Goal: Task Accomplishment & Management: Complete application form

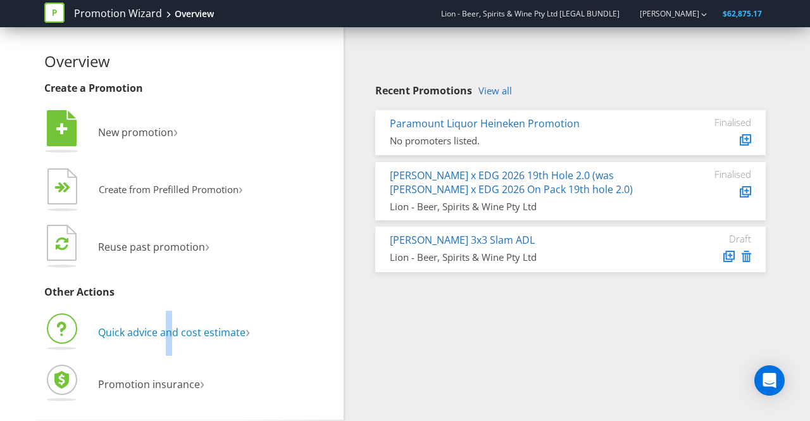
drag, startPoint x: 170, startPoint y: 323, endPoint x: 163, endPoint y: 335, distance: 13.0
click at [163, 335] on li "Quick advice and cost estimate ›" at bounding box center [189, 333] width 290 height 45
click at [163, 335] on span "Quick advice and cost estimate" at bounding box center [171, 332] width 147 height 14
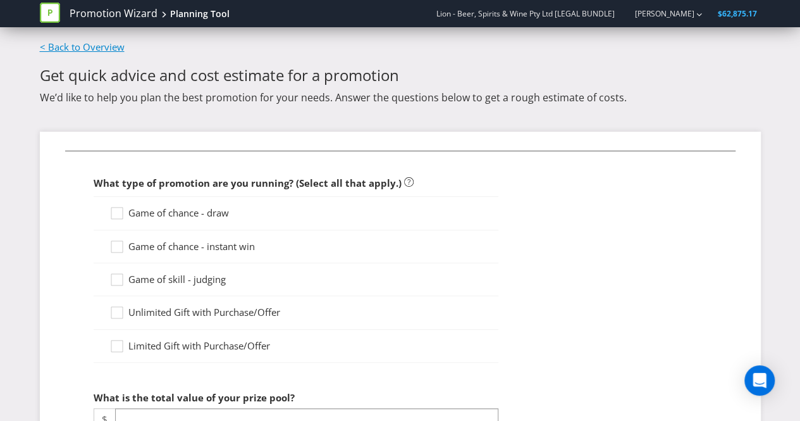
click at [72, 43] on link "< Back to Overview" at bounding box center [82, 46] width 85 height 13
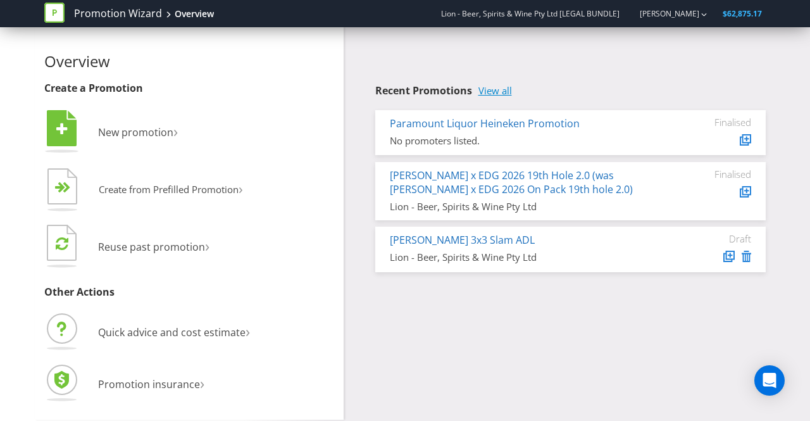
click at [497, 85] on link "View all" at bounding box center [495, 90] width 34 height 11
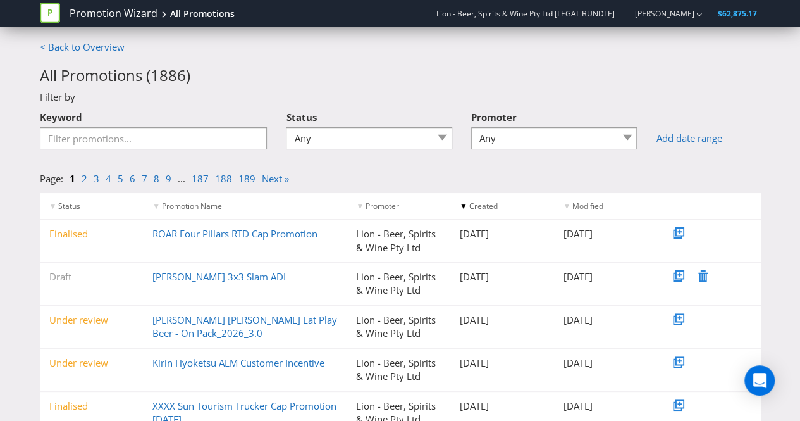
click at [183, 160] on div "Page: 1 2 3 4 5 6 7 8 9 ... 187 188 189 Next »" at bounding box center [400, 175] width 740 height 33
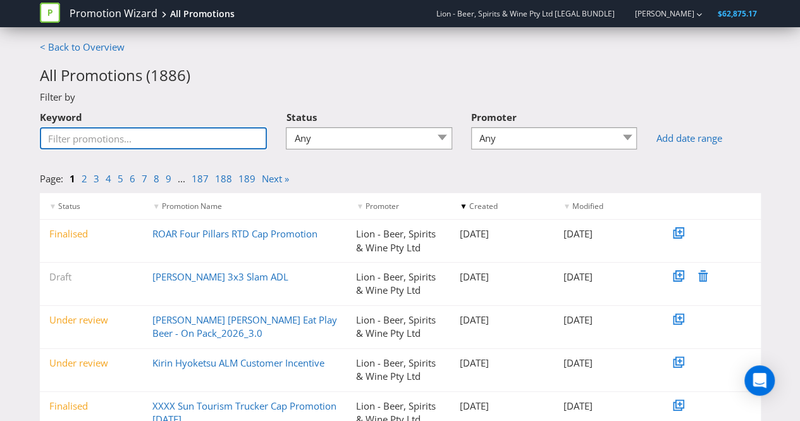
click at [175, 149] on input "Keyword" at bounding box center [154, 138] width 228 height 22
type input "S&W"
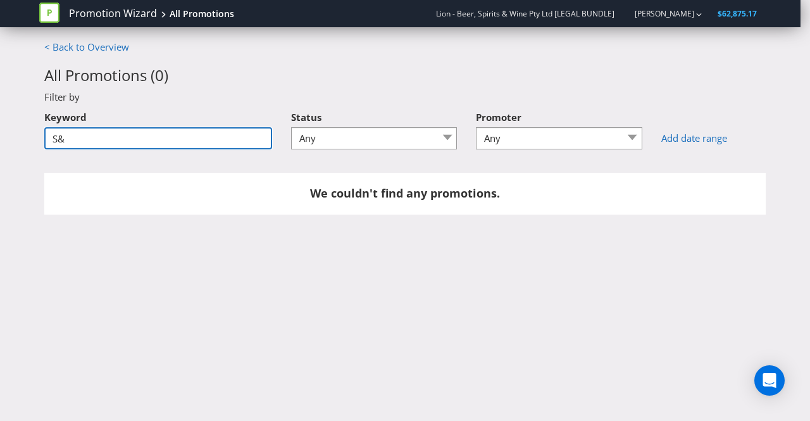
type input "S"
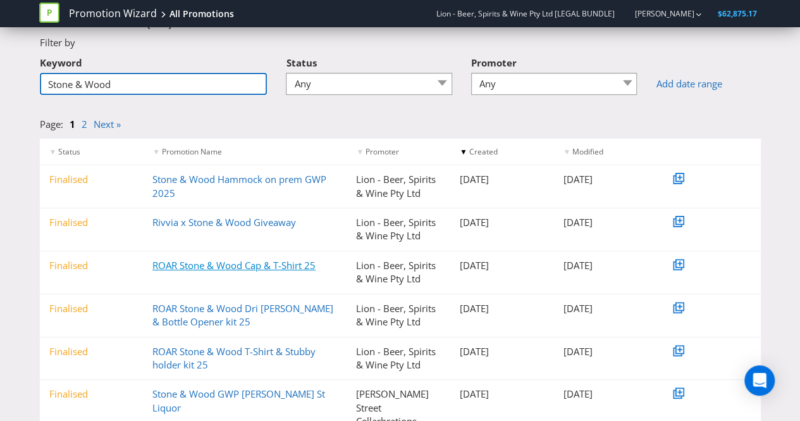
scroll to position [56, 0]
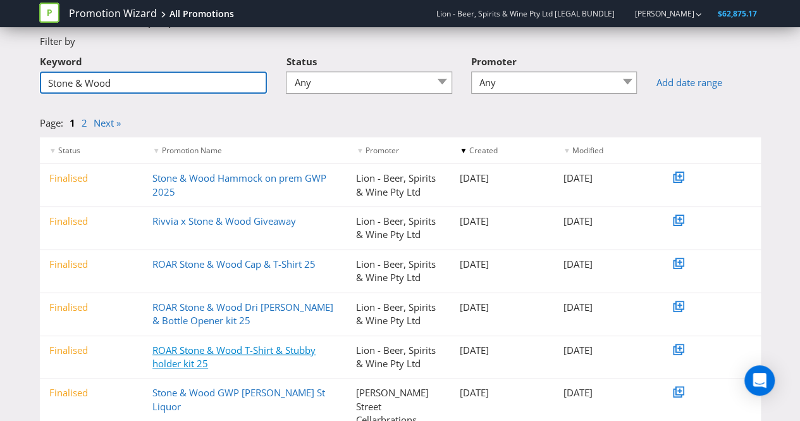
type input "Stone & Wood"
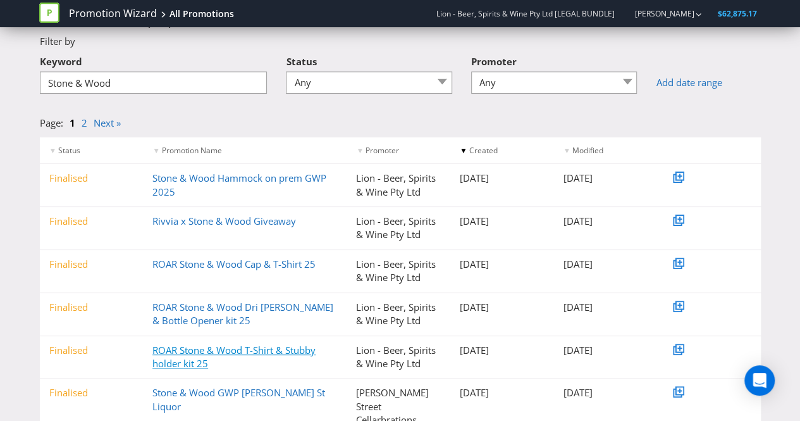
click at [222, 348] on link "ROAR Stone & Wood T-Shirt & Stubby holder kit 25" at bounding box center [233, 356] width 163 height 26
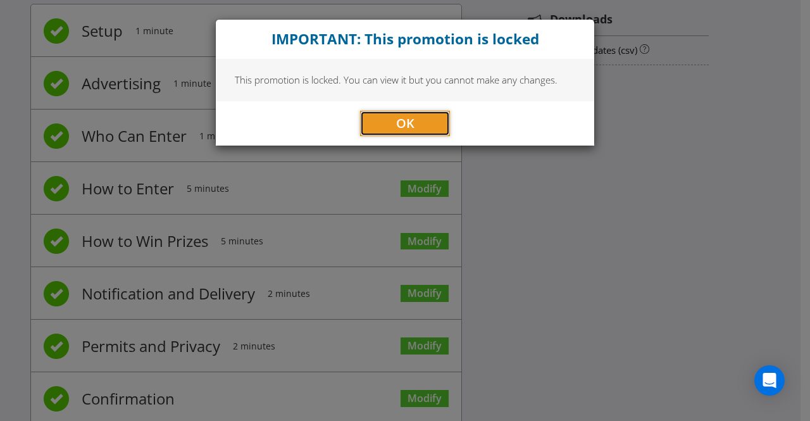
click at [394, 120] on button "OK" at bounding box center [405, 123] width 90 height 25
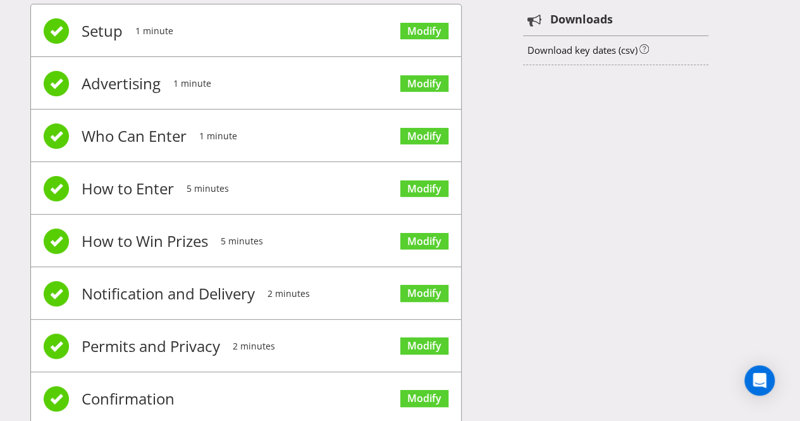
scroll to position [86, 0]
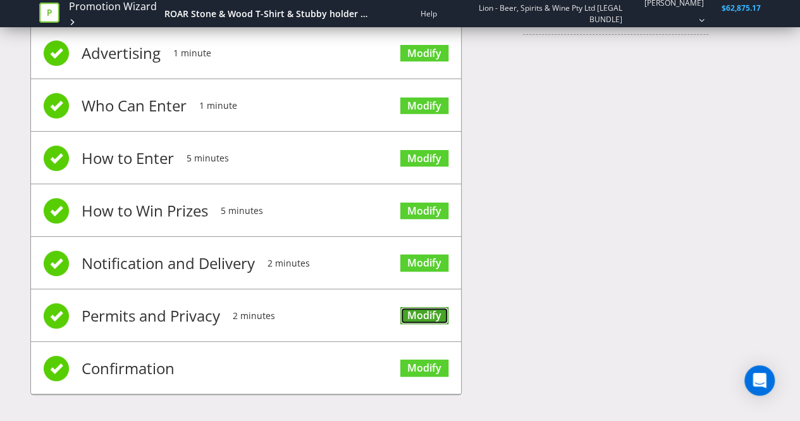
click at [421, 315] on link "Modify" at bounding box center [424, 315] width 48 height 17
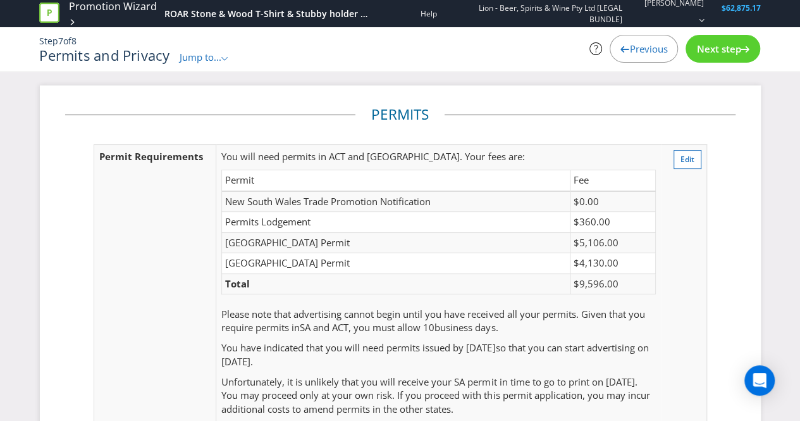
click at [212, 52] on span "Jump to..." at bounding box center [201, 57] width 42 height 13
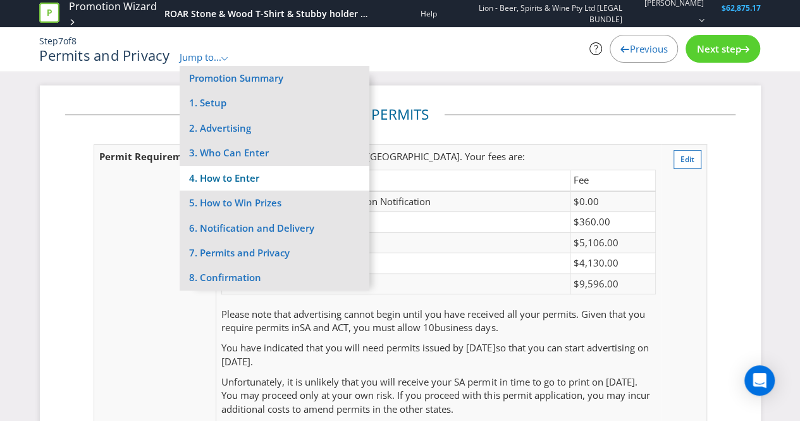
click at [222, 177] on li "4. How to Enter" at bounding box center [275, 178] width 190 height 25
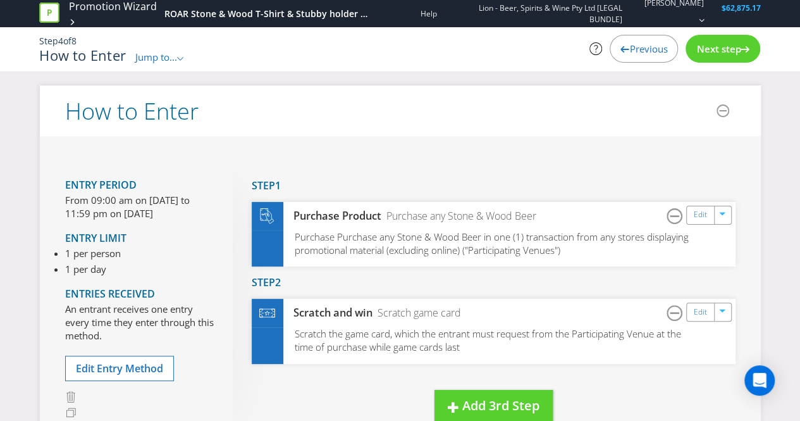
click at [158, 54] on span "Jump to..." at bounding box center [156, 57] width 42 height 13
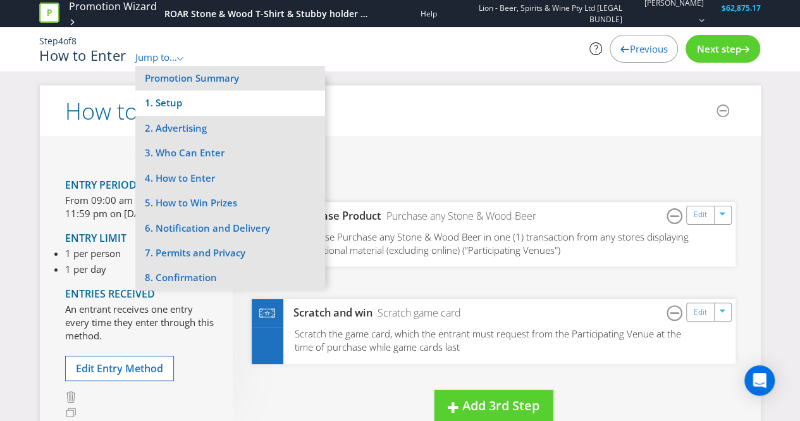
click at [172, 107] on li "1. Setup" at bounding box center [230, 102] width 190 height 25
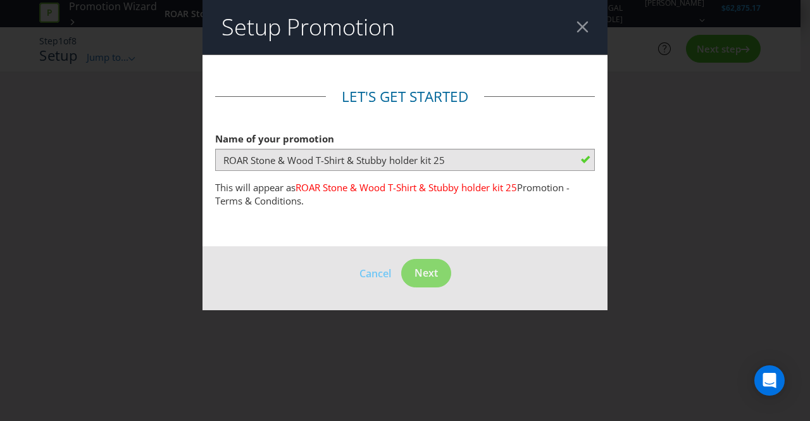
click at [584, 29] on div at bounding box center [582, 27] width 12 height 12
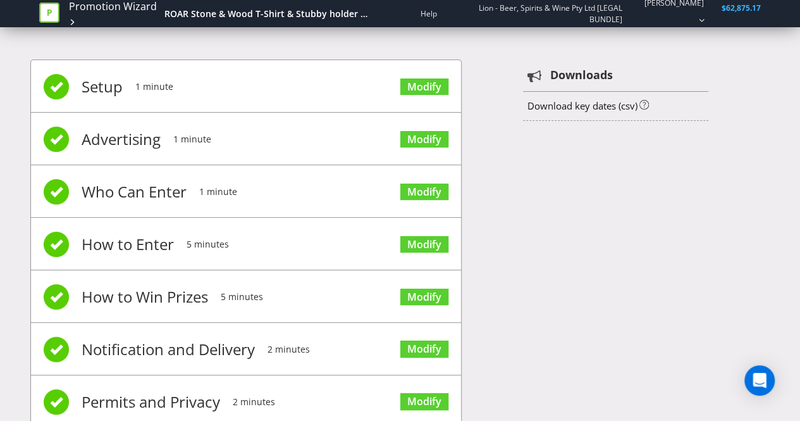
scroll to position [86, 0]
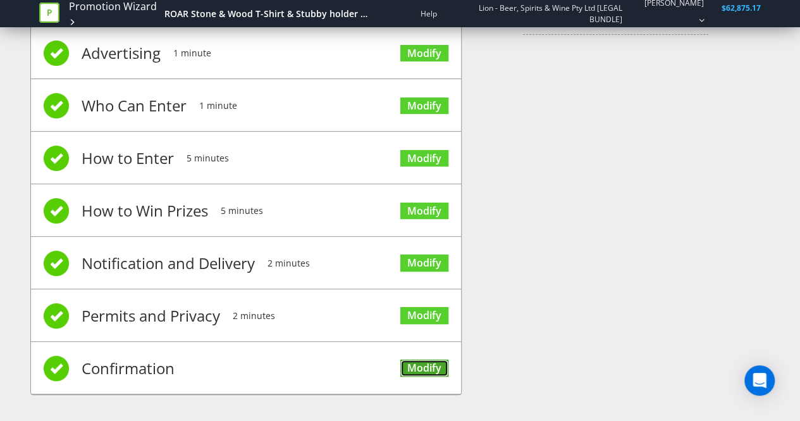
click at [434, 362] on link "Modify" at bounding box center [424, 367] width 48 height 17
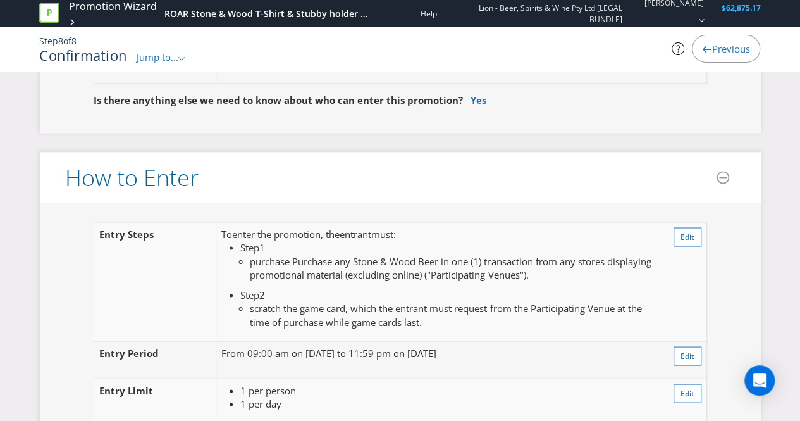
scroll to position [1010, 0]
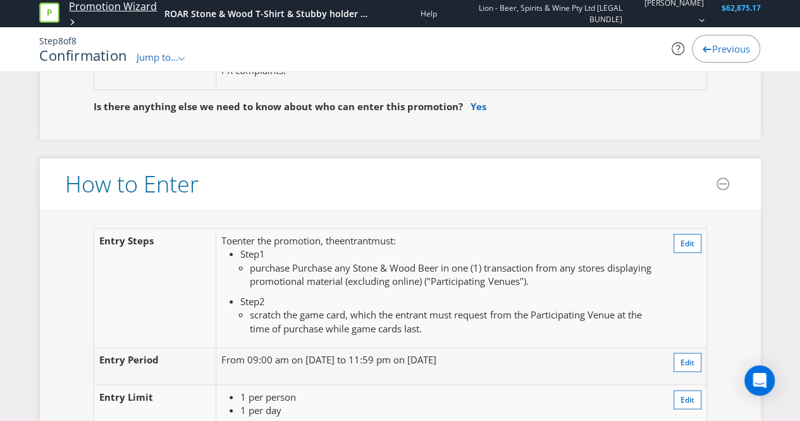
click at [78, 7] on link "Promotion Wizard" at bounding box center [113, 6] width 88 height 15
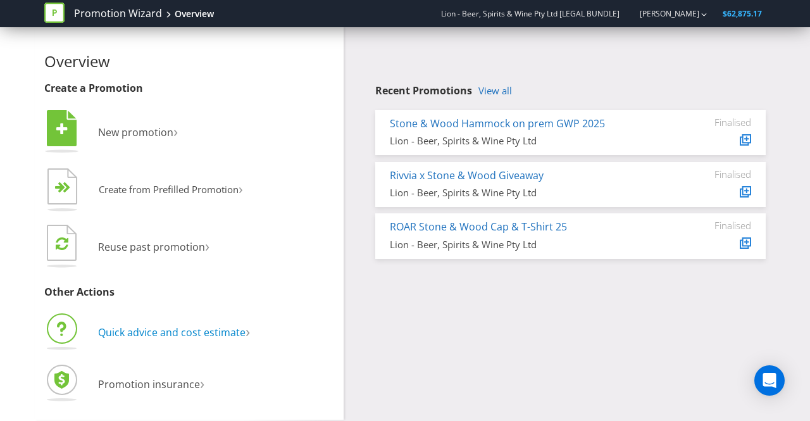
click at [187, 328] on span "Quick advice and cost estimate" at bounding box center [171, 332] width 147 height 14
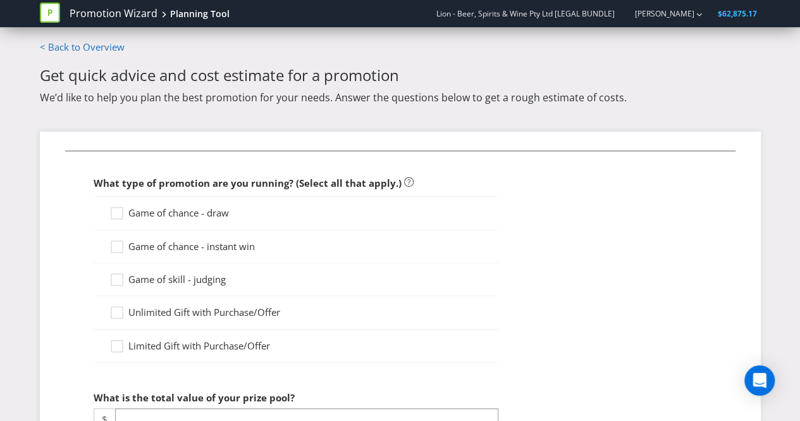
click at [194, 245] on span "Game of chance - instant win" at bounding box center [191, 246] width 126 height 13
click at [0, 0] on input "Game of chance - instant win" at bounding box center [0, 0] width 0 height 0
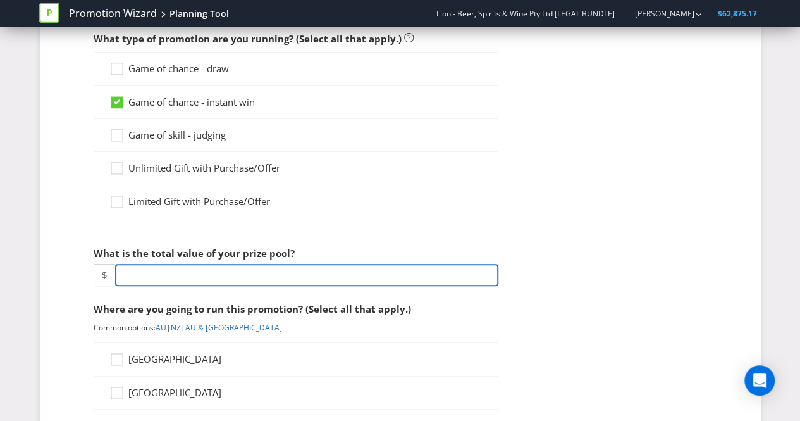
click at [280, 279] on input "number" at bounding box center [306, 275] width 383 height 22
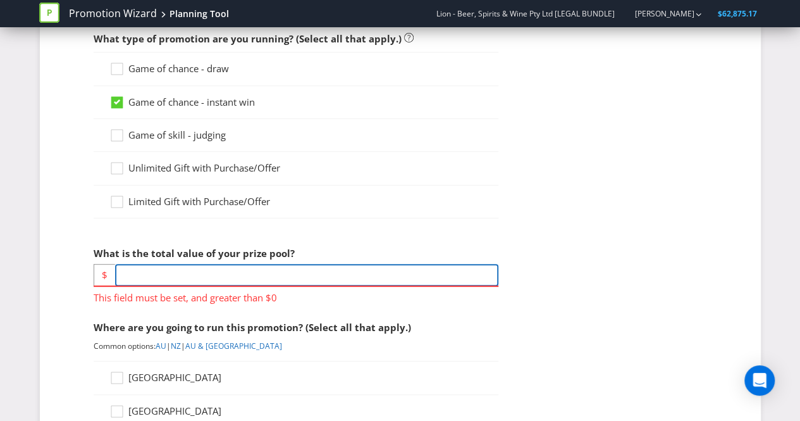
click at [238, 271] on input "number" at bounding box center [306, 275] width 383 height 22
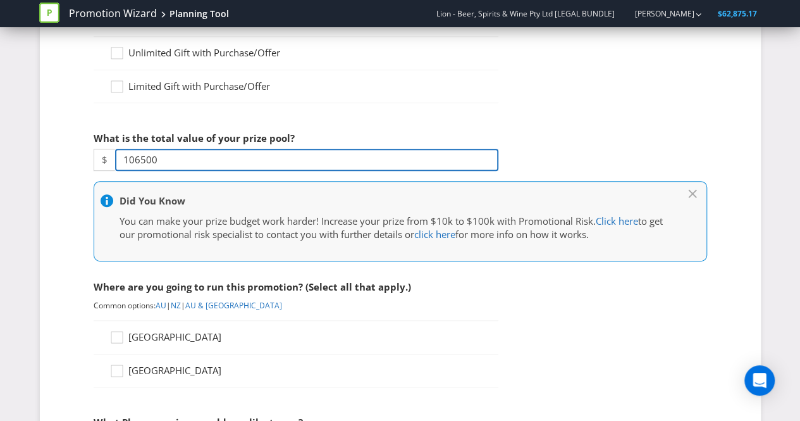
scroll to position [339, 0]
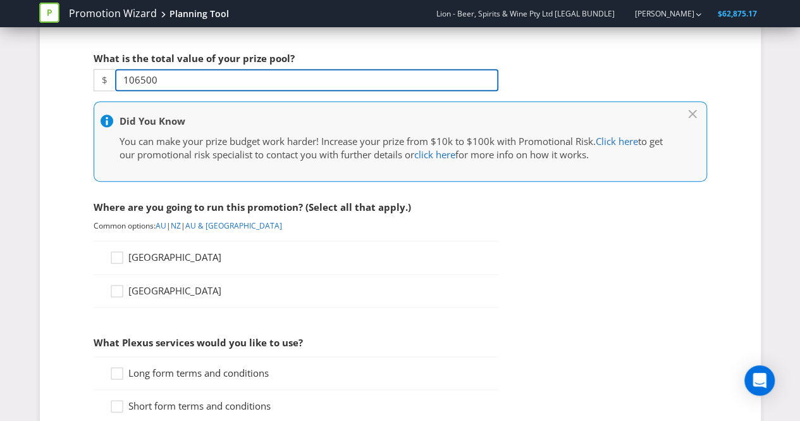
type input "106500"
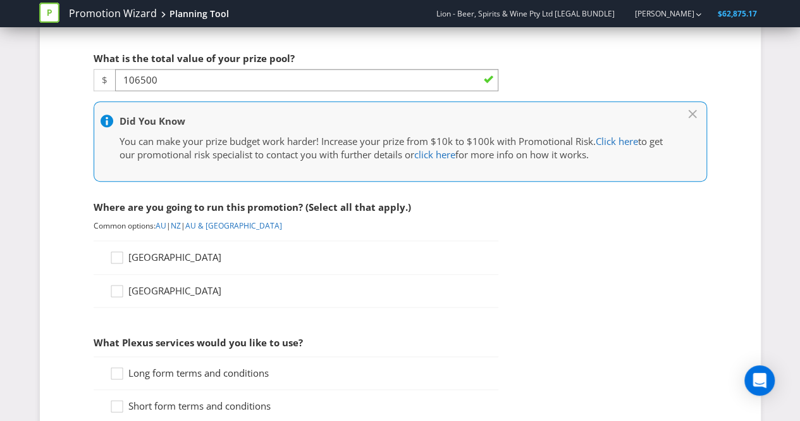
click at [165, 251] on span "[GEOGRAPHIC_DATA]" at bounding box center [174, 256] width 93 height 13
click at [0, 0] on input "[GEOGRAPHIC_DATA]" at bounding box center [0, 0] width 0 height 0
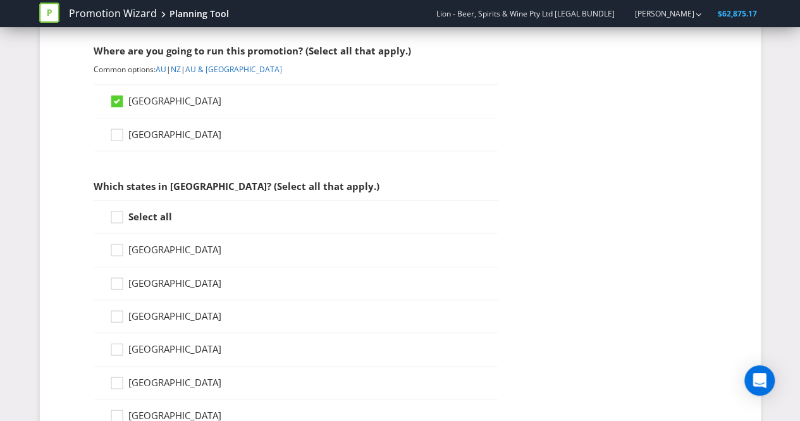
scroll to position [496, 0]
click at [118, 209] on div at bounding box center [117, 212] width 6 height 6
click at [0, 0] on input "Select all" at bounding box center [0, 0] width 0 height 0
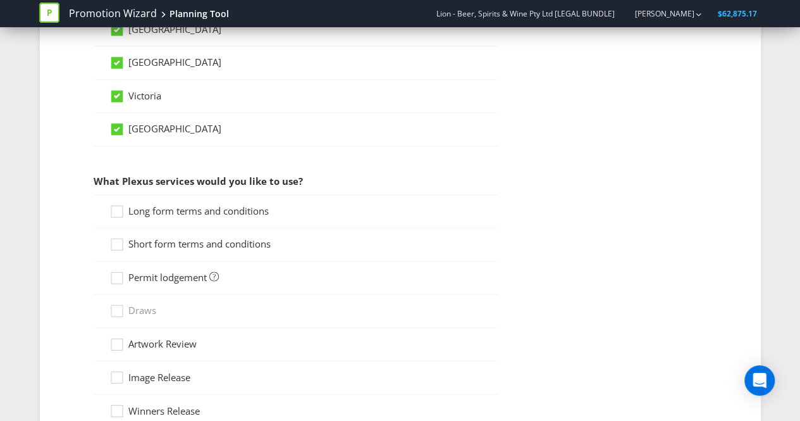
scroll to position [851, 0]
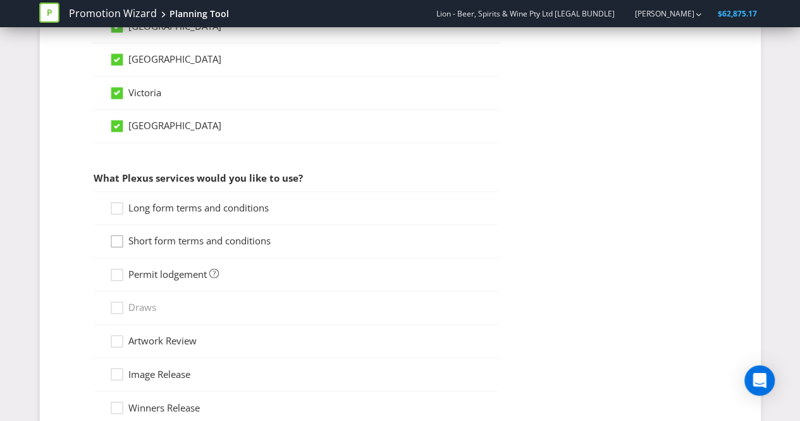
click at [120, 234] on icon at bounding box center [118, 243] width 19 height 19
click at [0, 0] on input "Short form terms and conditions" at bounding box center [0, 0] width 0 height 0
click at [120, 201] on icon at bounding box center [118, 210] width 19 height 19
click at [0, 0] on input "Long form terms and conditions" at bounding box center [0, 0] width 0 height 0
click at [118, 271] on icon at bounding box center [118, 277] width 19 height 19
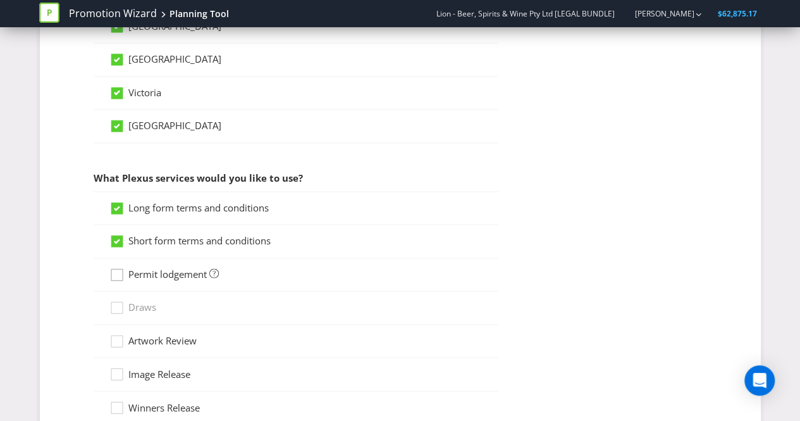
click at [0, 0] on input "Permit lodgement" at bounding box center [0, 0] width 0 height 0
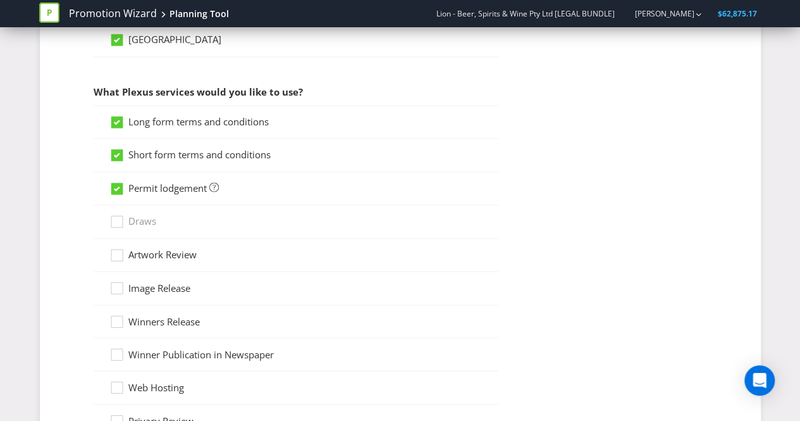
scroll to position [939, 0]
click at [120, 247] on icon at bounding box center [118, 256] width 19 height 19
click at [0, 0] on input "Artwork Review" at bounding box center [0, 0] width 0 height 0
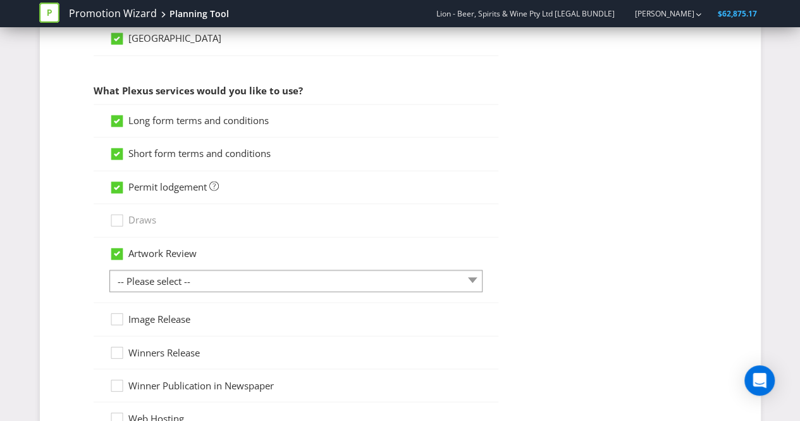
scroll to position [941, 0]
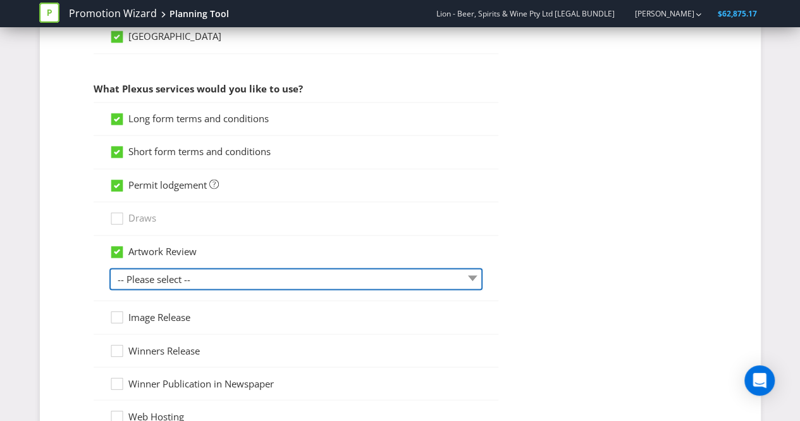
click at [195, 268] on select "-- Please select -- 1 piece 2-4 pieces (provided at same time) 5-7 pieces (prov…" at bounding box center [295, 279] width 373 height 22
select select "MARKETING_REVIEW_1"
click at [109, 268] on select "-- Please select -- 1 piece 2-4 pieces (provided at same time) 5-7 pieces (prov…" at bounding box center [295, 279] width 373 height 22
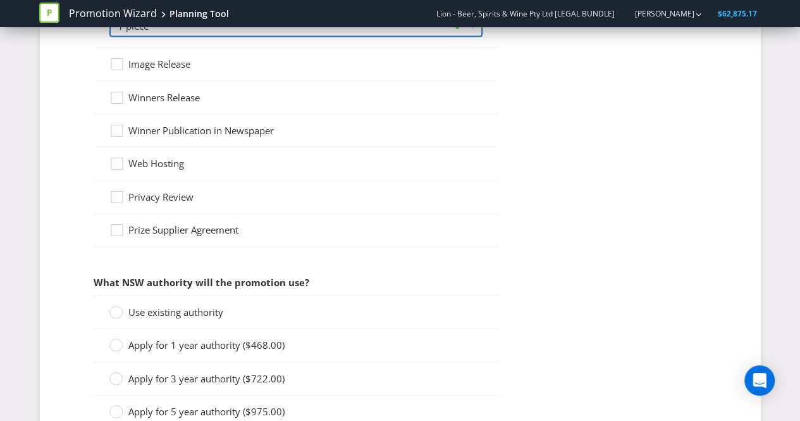
scroll to position [1283, 0]
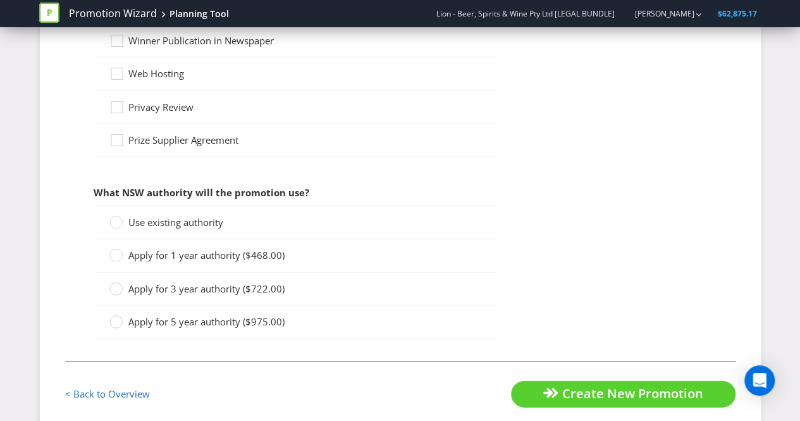
click at [151, 216] on span "Use existing authority" at bounding box center [175, 222] width 95 height 13
click at [0, 0] on input "Use existing authority" at bounding box center [0, 0] width 0 height 0
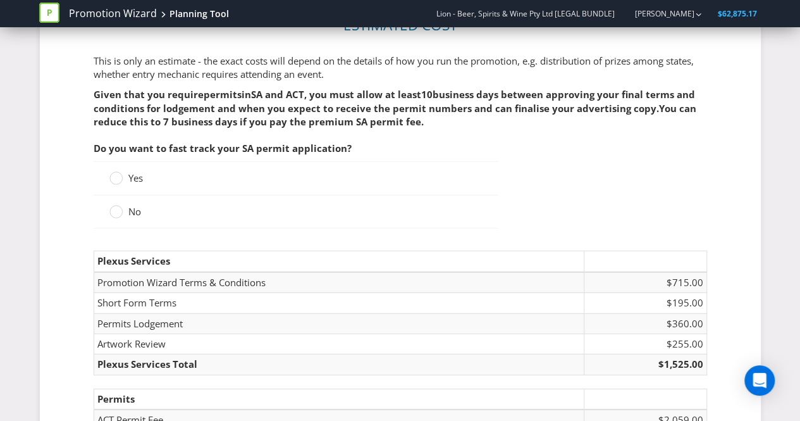
scroll to position [1639, 0]
click at [281, 209] on div "No" at bounding box center [232, 210] width 247 height 13
click at [115, 195] on div "No" at bounding box center [296, 211] width 405 height 33
click at [115, 204] on div at bounding box center [116, 207] width 6 height 6
click at [0, 0] on input "No" at bounding box center [0, 0] width 0 height 0
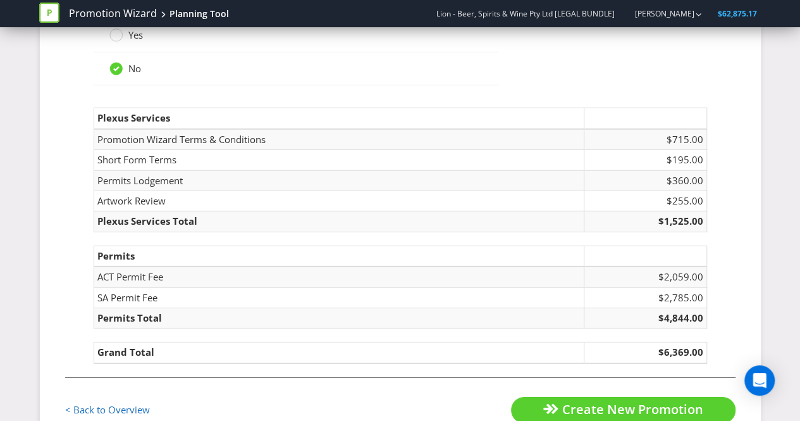
scroll to position [1801, 0]
